Goal: Task Accomplishment & Management: Manage account settings

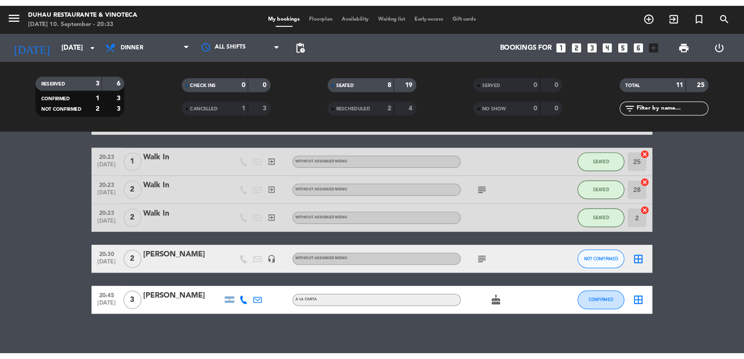
scroll to position [212, 0]
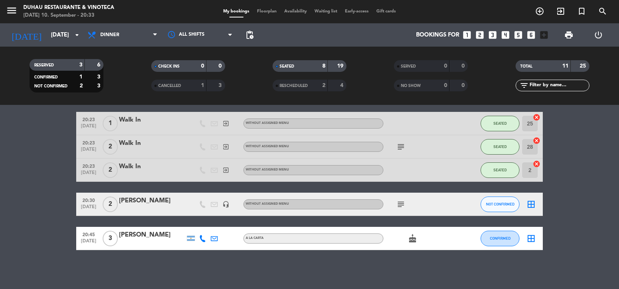
click at [412, 238] on icon "cake" at bounding box center [412, 238] width 9 height 9
click at [399, 204] on icon "subject" at bounding box center [400, 204] width 9 height 9
click at [496, 200] on button "NOT CONFIRMED" at bounding box center [500, 205] width 39 height 16
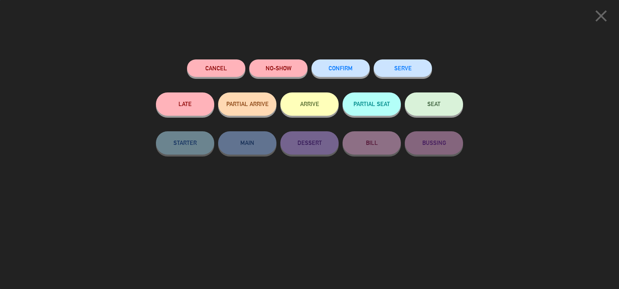
click at [425, 101] on button "SEAT" at bounding box center [434, 104] width 58 height 23
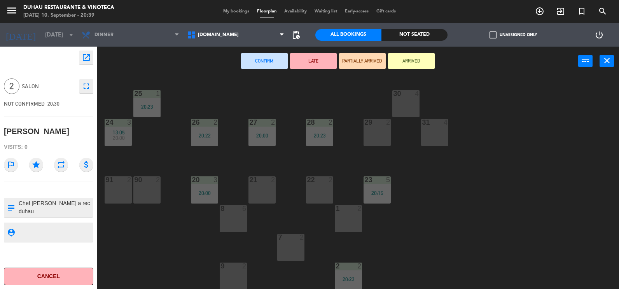
click at [312, 186] on div "22 2" at bounding box center [319, 190] width 27 height 27
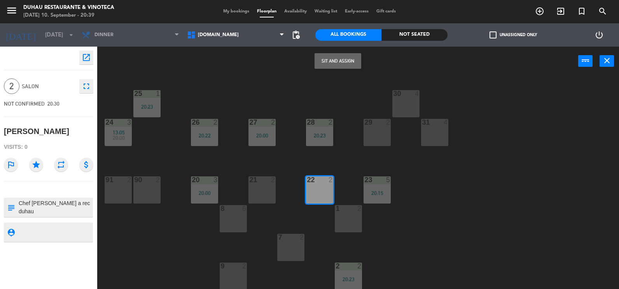
click at [329, 61] on button "Sit and Assign" at bounding box center [338, 61] width 47 height 16
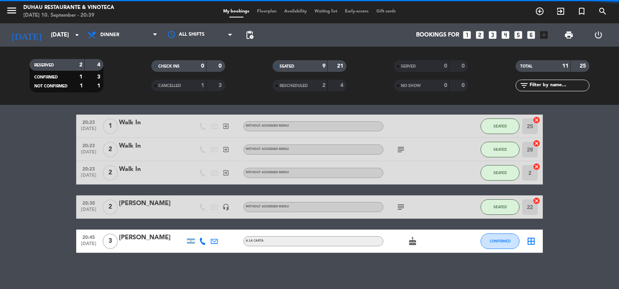
scroll to position [212, 0]
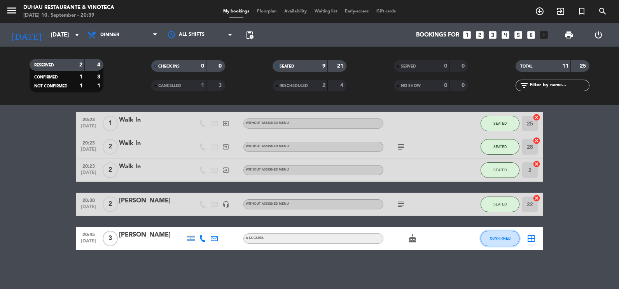
click at [493, 245] on button "CONFIRMED" at bounding box center [500, 239] width 39 height 16
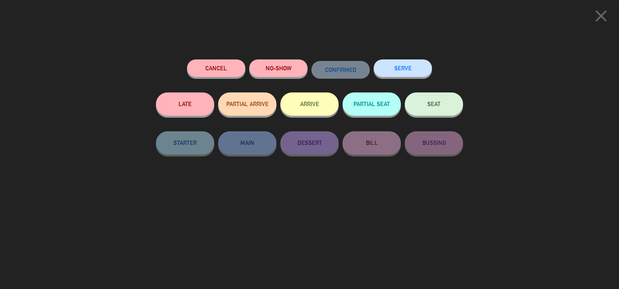
click at [447, 106] on button "SEAT" at bounding box center [434, 104] width 58 height 23
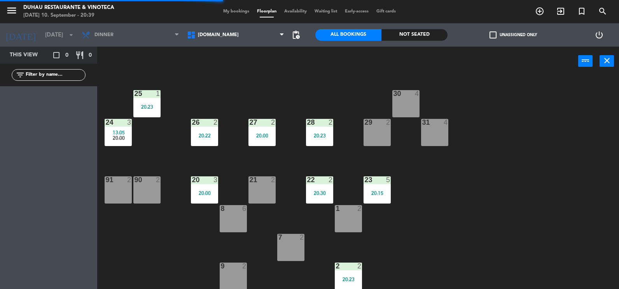
click at [370, 129] on div "29 2" at bounding box center [377, 132] width 27 height 27
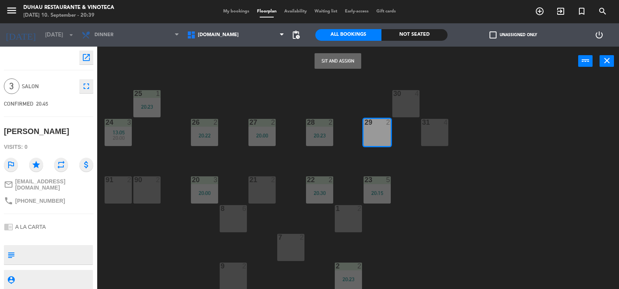
click at [357, 68] on button "Sit and Assign" at bounding box center [338, 61] width 47 height 16
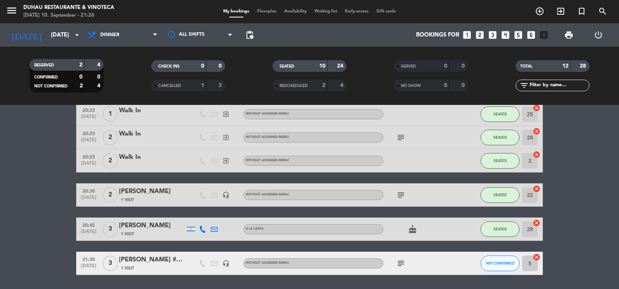
scroll to position [247, 0]
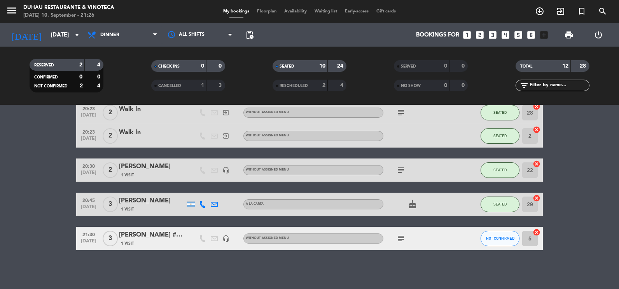
click at [538, 230] on icon "cancel" at bounding box center [537, 233] width 8 height 8
click at [397, 238] on icon "subject" at bounding box center [400, 238] width 9 height 9
drag, startPoint x: 402, startPoint y: 238, endPoint x: 403, endPoint y: 242, distance: 4.1
click at [403, 242] on icon "subject" at bounding box center [400, 238] width 9 height 9
drag, startPoint x: 403, startPoint y: 242, endPoint x: 400, endPoint y: 276, distance: 34.4
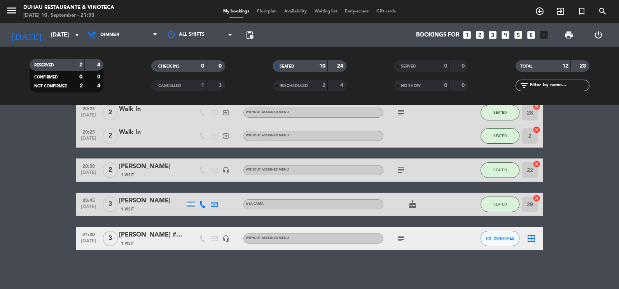
click at [400, 276] on div "No notes for this service. Click to add one 19:00 [DATE] 1 PRIVADO- BQTS 1 Visi…" at bounding box center [309, 197] width 619 height 184
click at [507, 240] on span "NOT CONFIRMED" at bounding box center [500, 239] width 28 height 4
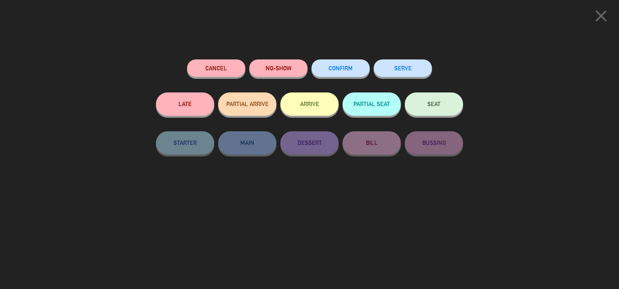
click at [439, 109] on button "SEAT" at bounding box center [434, 104] width 58 height 23
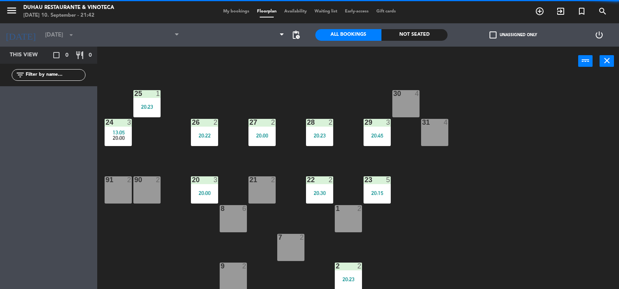
click at [349, 221] on div "1 2" at bounding box center [348, 218] width 27 height 27
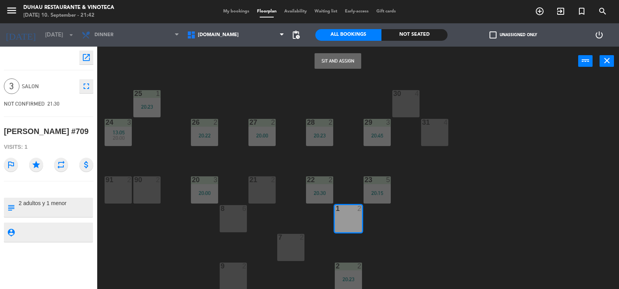
click at [340, 66] on button "Sit and Assign" at bounding box center [338, 61] width 47 height 16
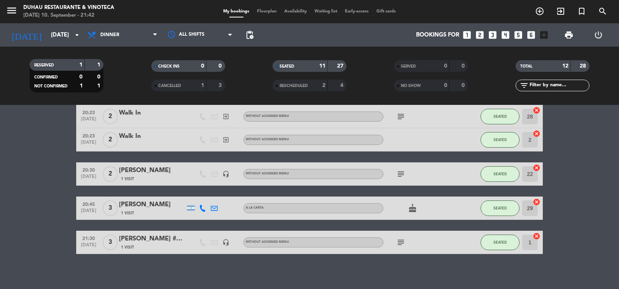
scroll to position [247, 0]
